Goal: Transaction & Acquisition: Purchase product/service

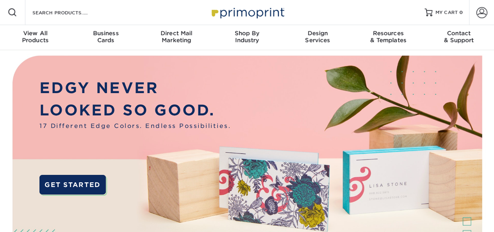
click at [482, 11] on span at bounding box center [481, 12] width 11 height 11
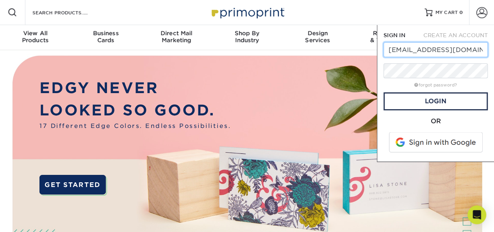
type input "[EMAIL_ADDRESS][DOMAIN_NAME]"
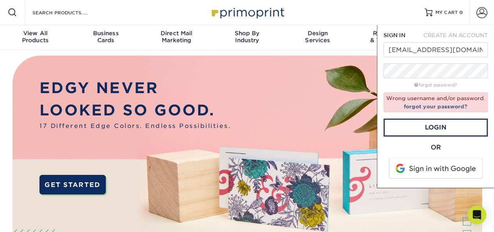
click at [456, 171] on span at bounding box center [437, 168] width 100 height 20
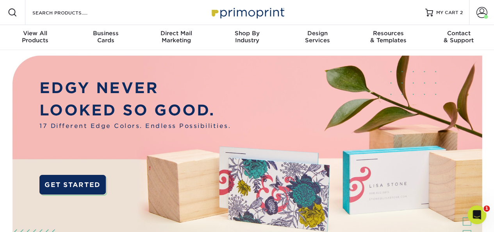
click at [445, 14] on span "MY CART" at bounding box center [447, 12] width 22 height 7
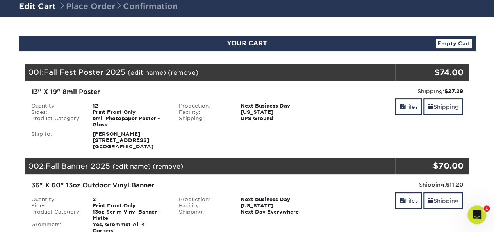
scroll to position [63, 0]
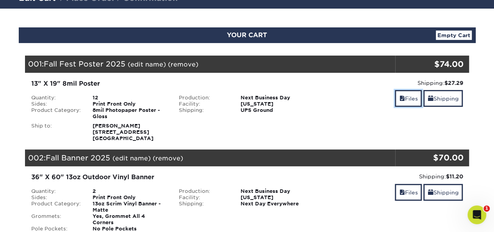
click at [404, 98] on link "Files" at bounding box center [408, 98] width 27 height 17
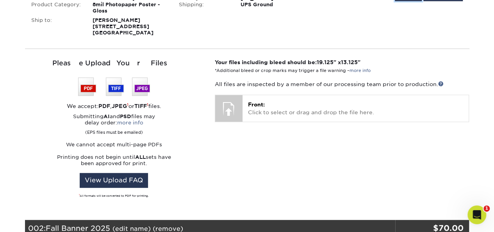
scroll to position [169, 0]
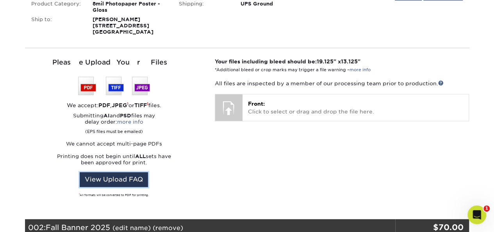
click at [123, 175] on link "View Upload FAQ" at bounding box center [114, 179] width 68 height 15
click at [87, 86] on img at bounding box center [114, 86] width 72 height 18
click at [236, 107] on div at bounding box center [228, 107] width 27 height 27
